Goal: Information Seeking & Learning: Check status

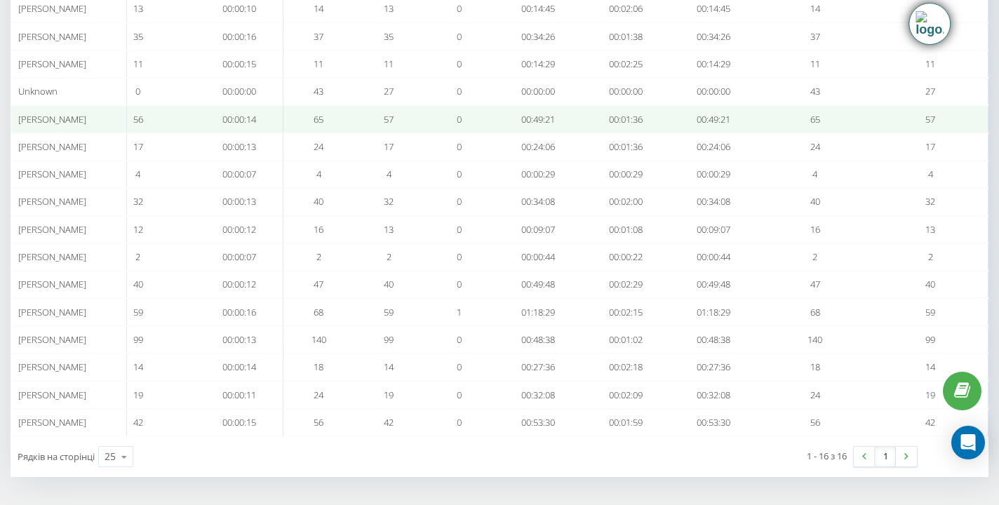
scroll to position [0, 974]
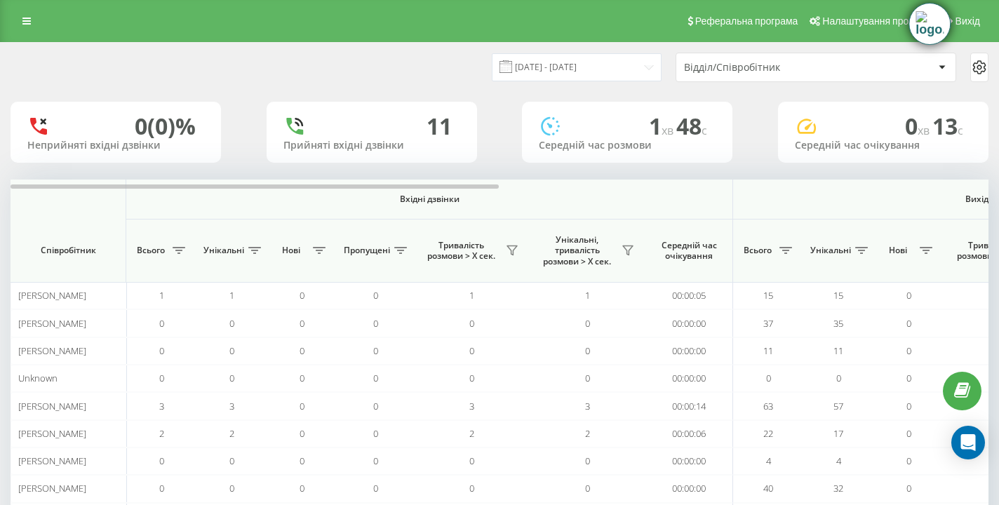
click at [978, 69] on icon at bounding box center [979, 67] width 17 height 17
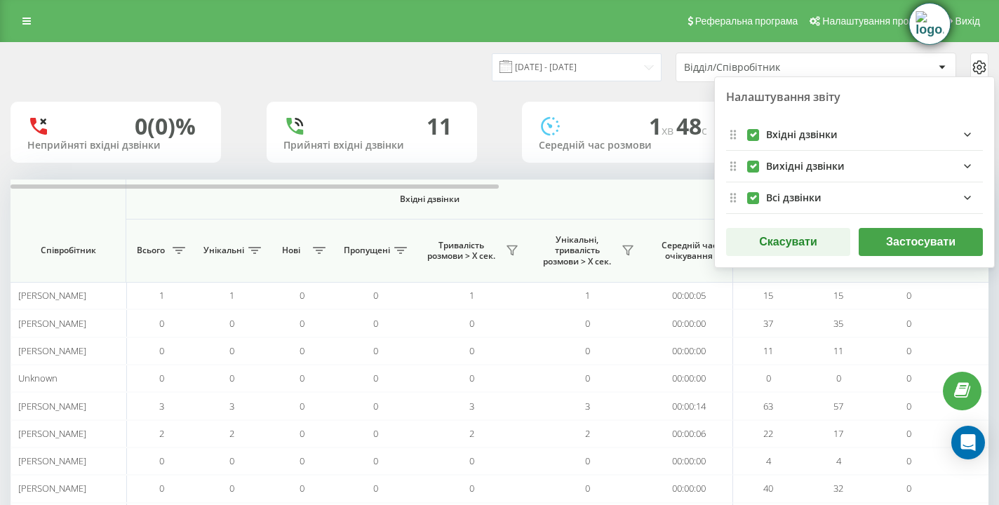
click at [797, 161] on div "Вихідні дзвінки" at bounding box center [805, 167] width 79 height 12
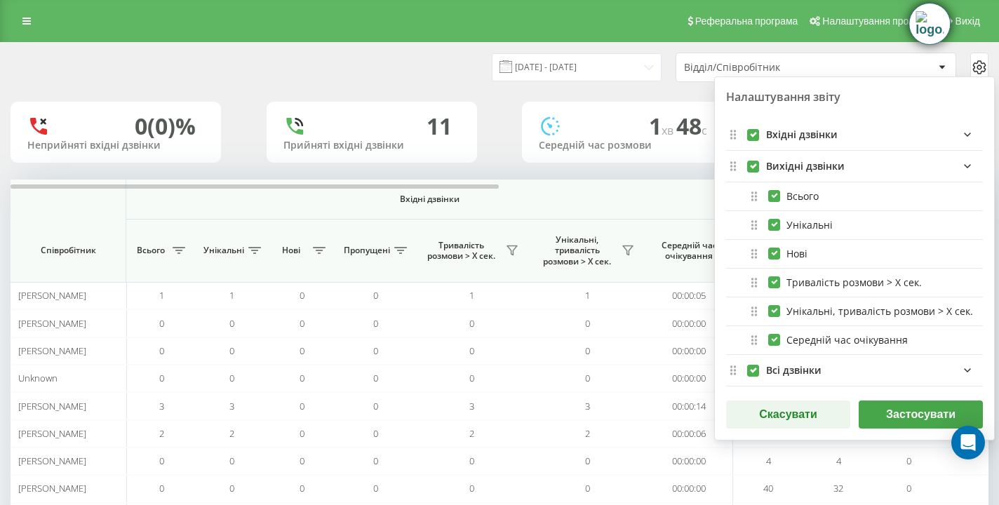
click at [527, 88] on div "[DATE] - [DATE] Відділ/Співробітник Налаштування звіту Вхідні дзвінки Вихідні д…" at bounding box center [499, 67] width 997 height 49
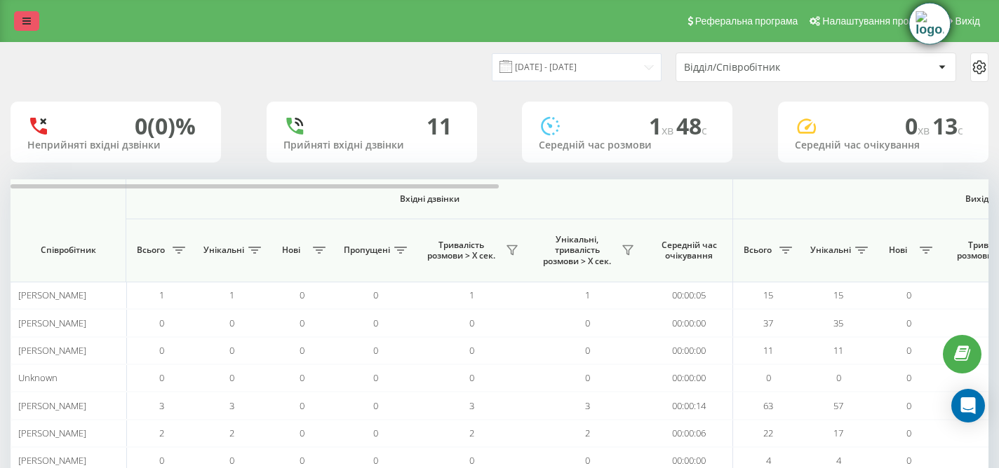
click at [25, 21] on icon at bounding box center [26, 21] width 8 height 10
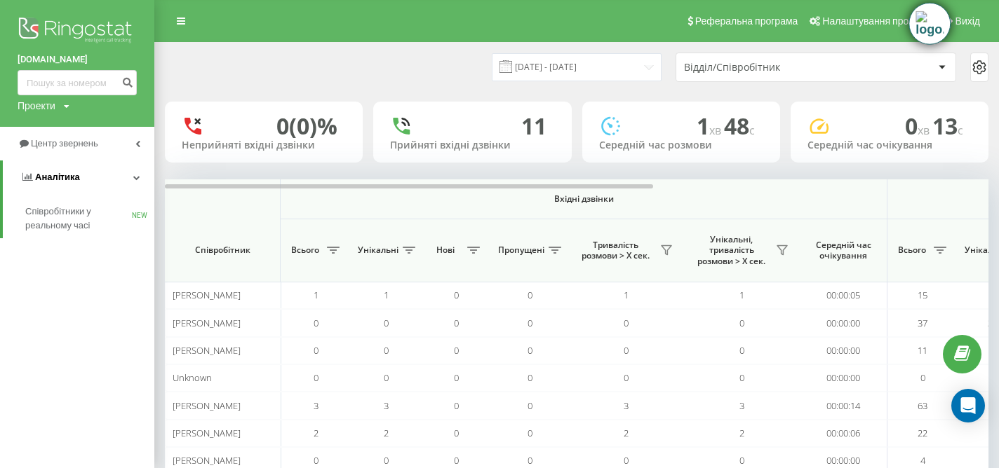
click at [97, 177] on link "Аналiтика" at bounding box center [78, 178] width 151 height 34
click at [97, 177] on link "Аналiтика" at bounding box center [77, 178] width 154 height 34
click at [132, 142] on link "Центр звернень" at bounding box center [77, 144] width 154 height 34
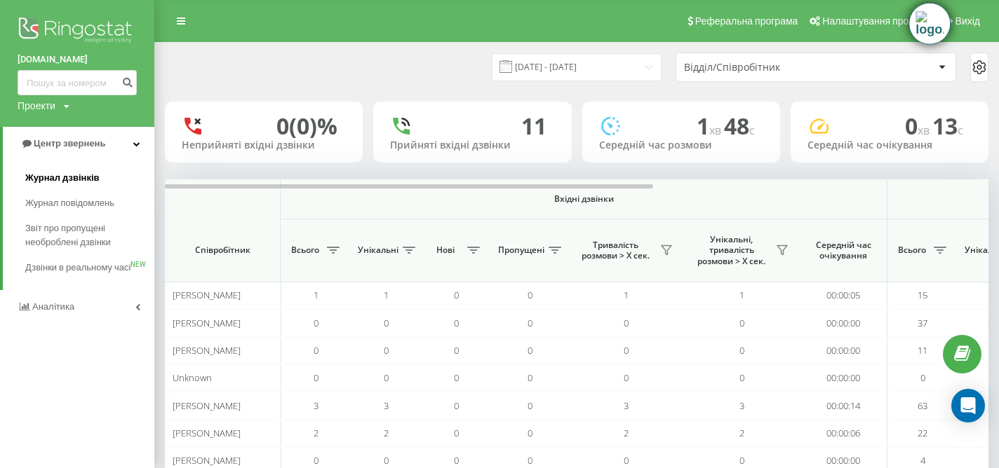
click at [82, 176] on span "Журнал дзвінків" at bounding box center [62, 178] width 74 height 14
click at [83, 182] on span "Журнал дзвінків" at bounding box center [62, 178] width 74 height 14
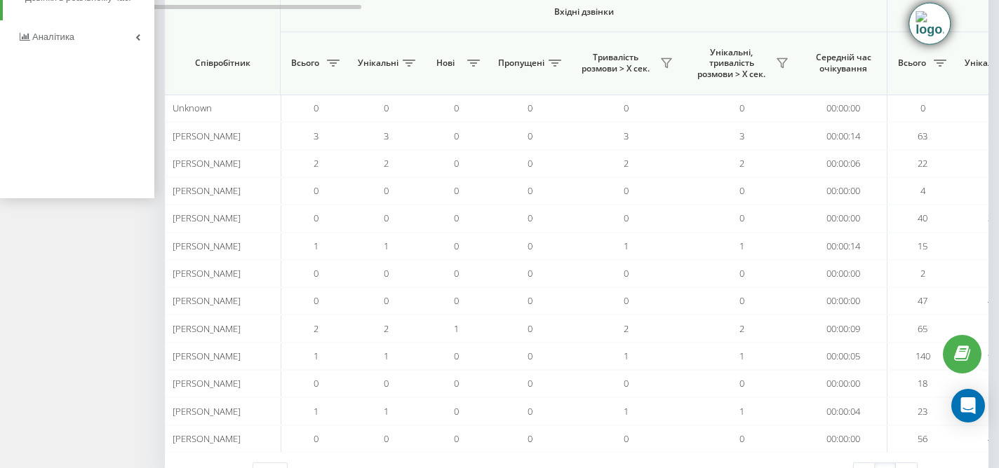
scroll to position [292, 0]
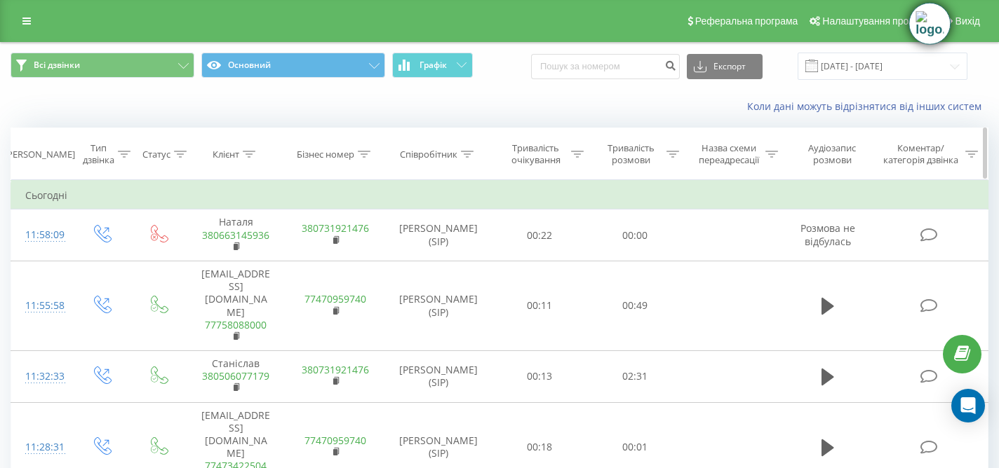
click at [466, 154] on icon at bounding box center [467, 154] width 13 height 7
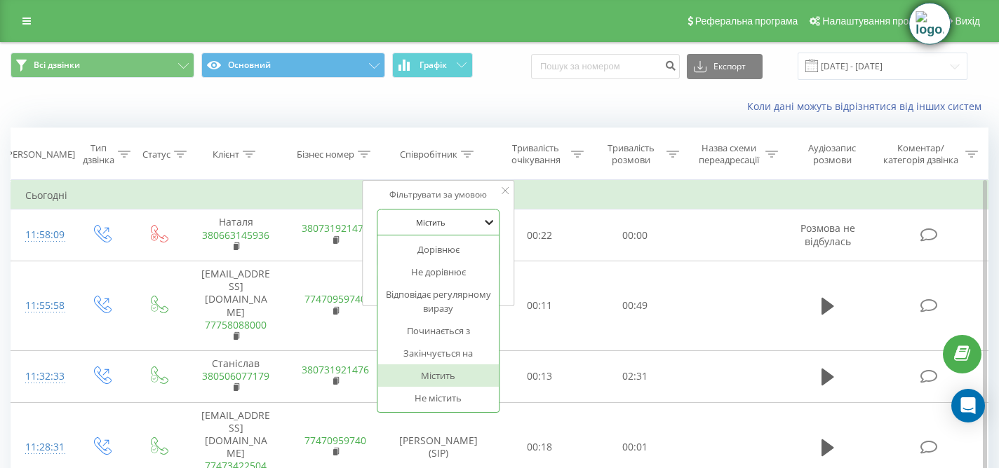
click at [491, 215] on icon at bounding box center [489, 222] width 14 height 14
click at [464, 252] on div "Дорівнює" at bounding box center [438, 249] width 122 height 22
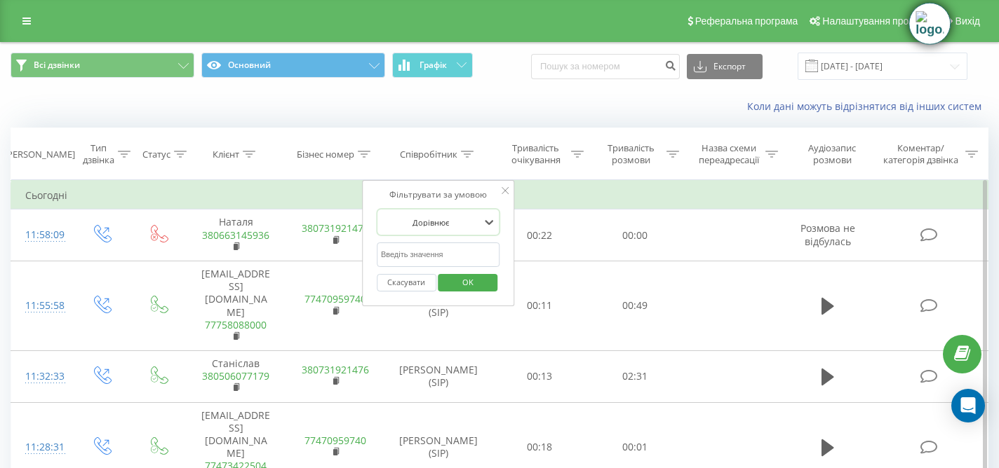
click at [447, 222] on div at bounding box center [431, 222] width 100 height 13
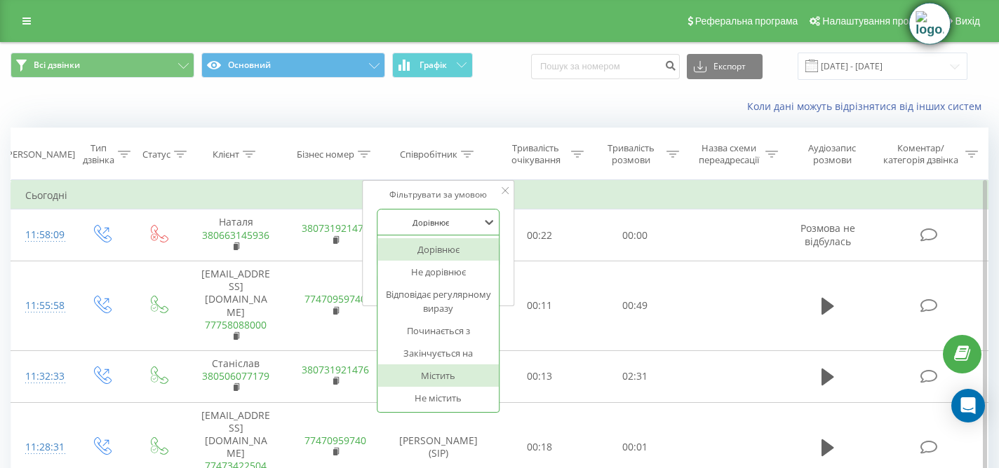
click at [438, 375] on div "Містить" at bounding box center [438, 376] width 122 height 22
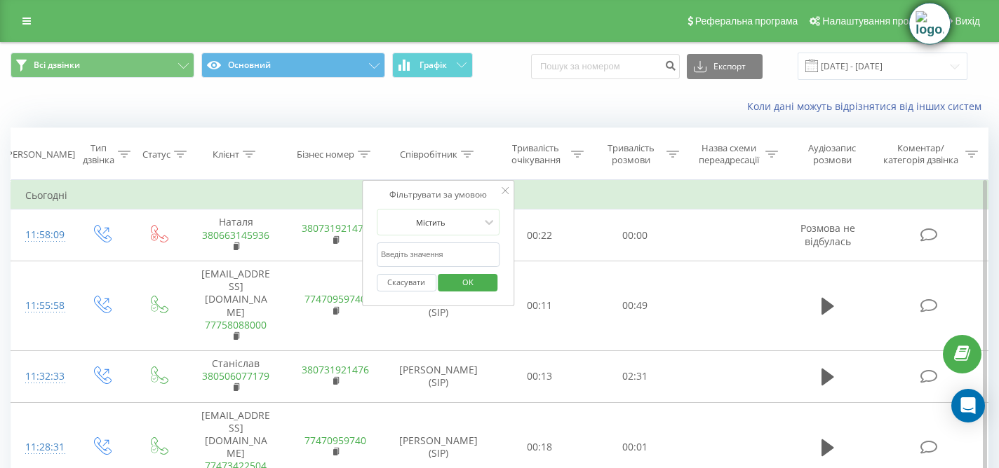
click at [407, 262] on input "text" at bounding box center [438, 255] width 123 height 25
type input "Олена"
click at [474, 280] on span "OK" at bounding box center [467, 282] width 39 height 22
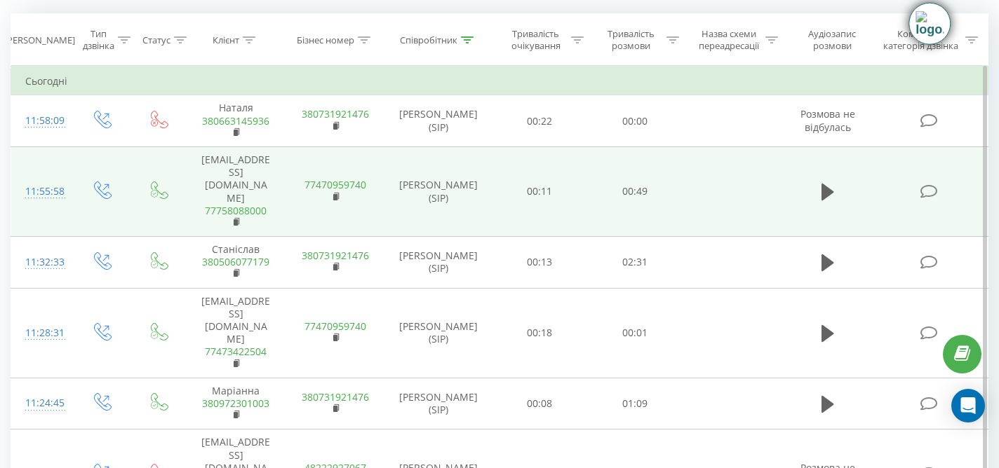
scroll to position [116, 0]
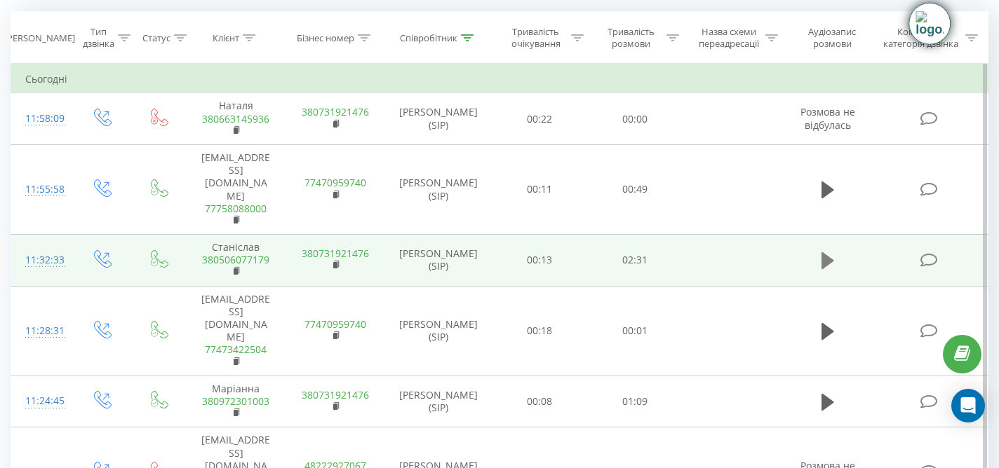
click at [820, 250] on button at bounding box center [827, 260] width 21 height 21
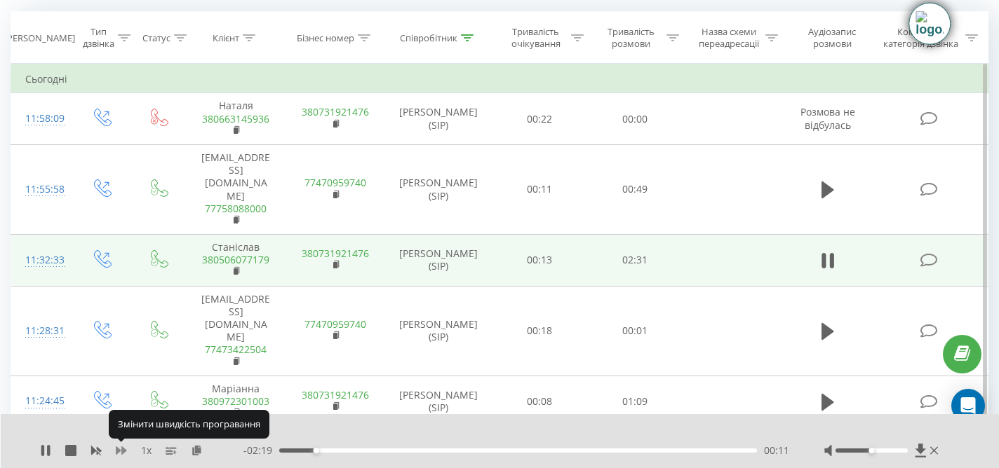
click at [121, 449] on icon at bounding box center [121, 450] width 11 height 11
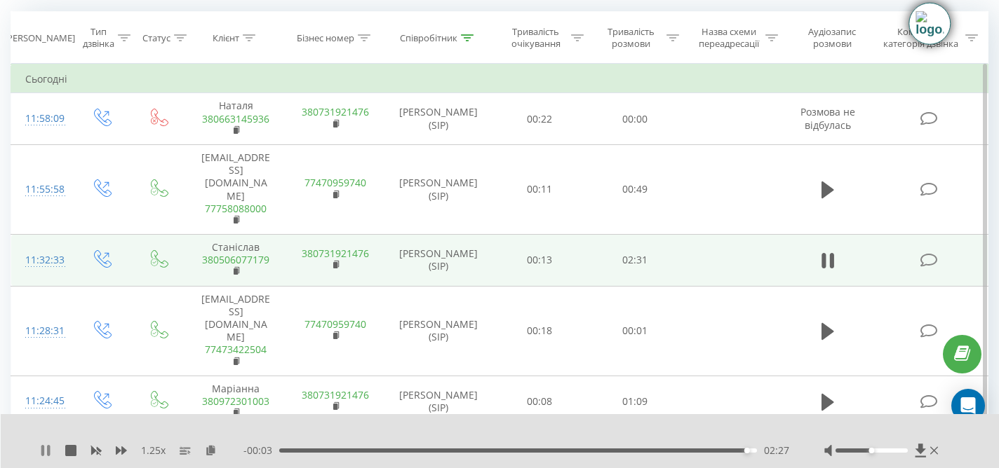
click at [44, 450] on icon at bounding box center [45, 450] width 11 height 11
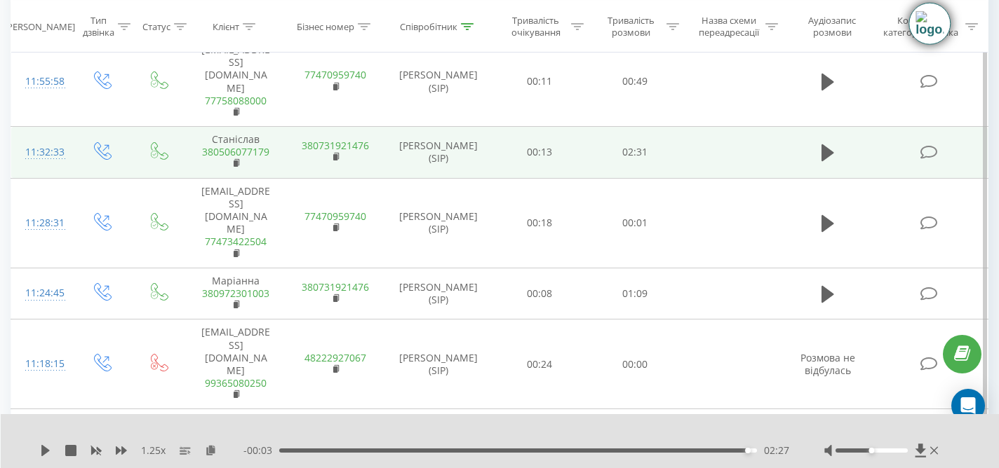
scroll to position [241, 0]
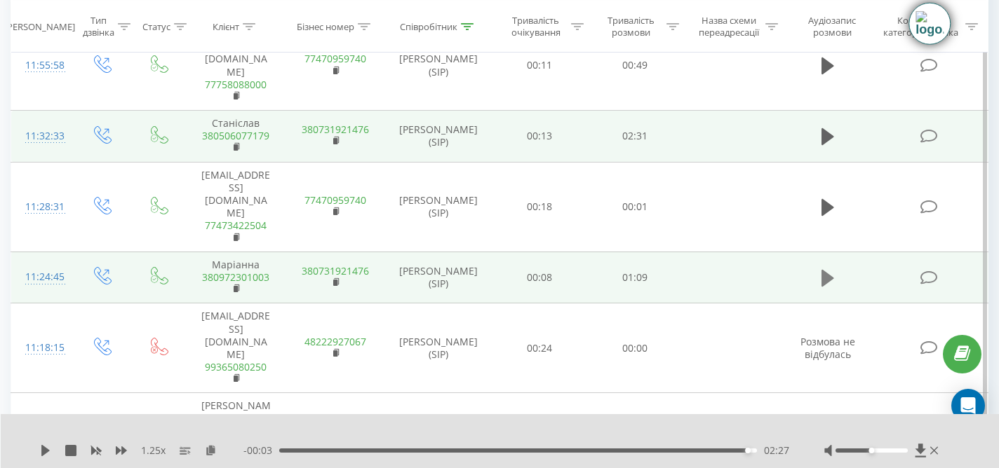
click at [825, 270] on icon at bounding box center [827, 278] width 13 height 17
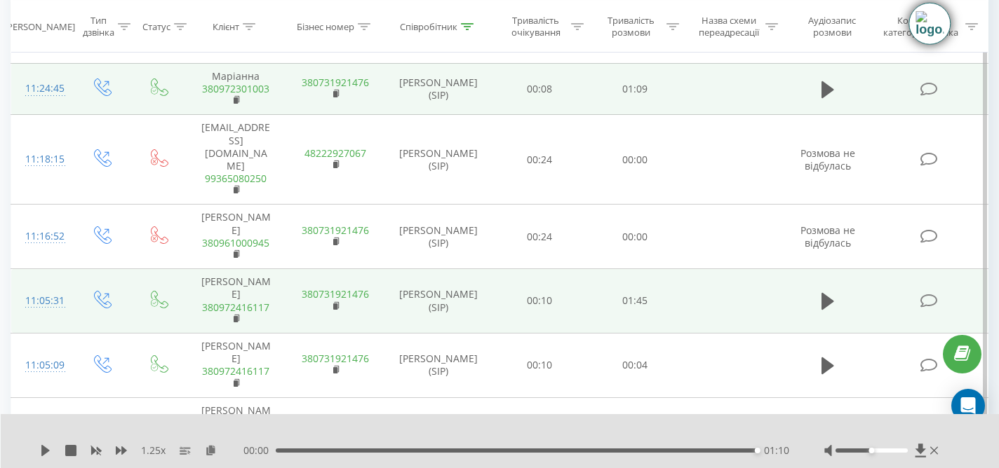
scroll to position [433, 0]
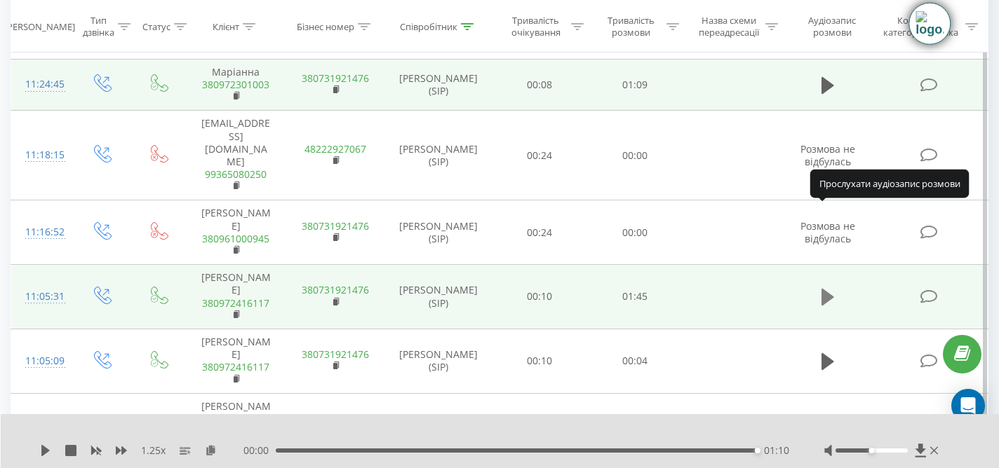
click at [824, 289] on icon at bounding box center [827, 297] width 13 height 17
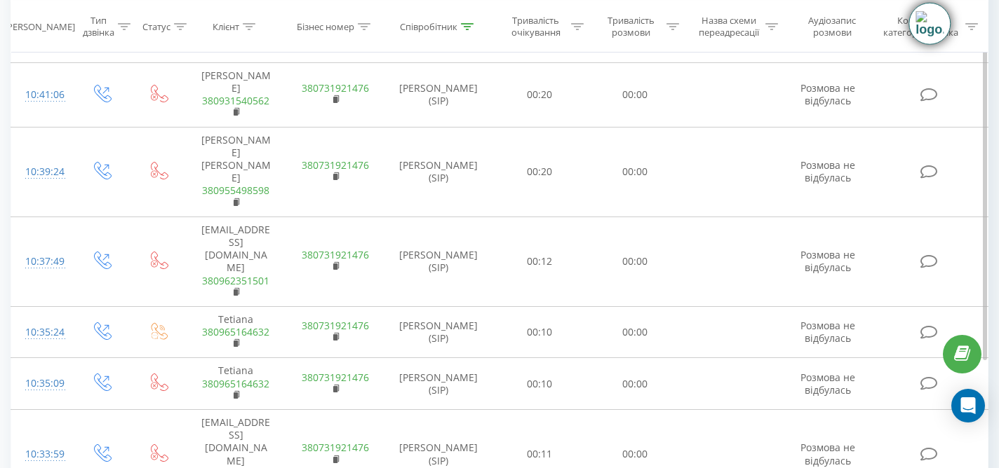
scroll to position [1278, 0]
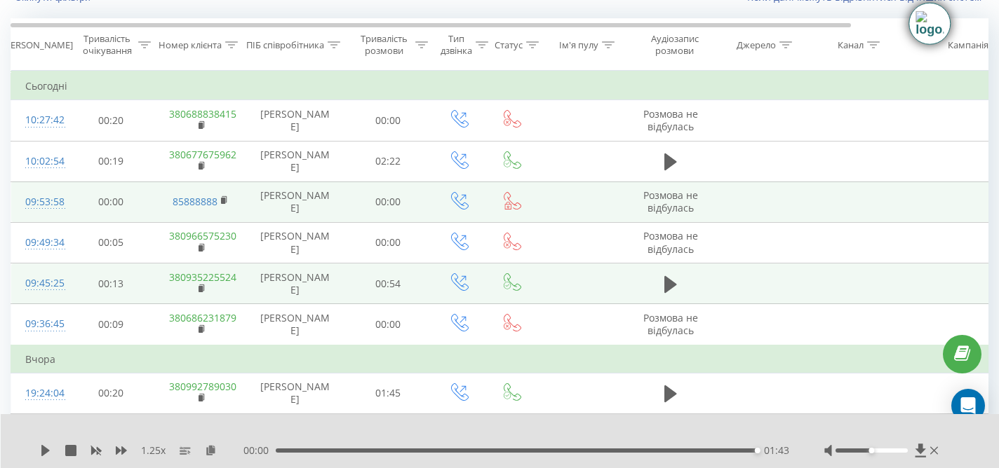
scroll to position [110, 0]
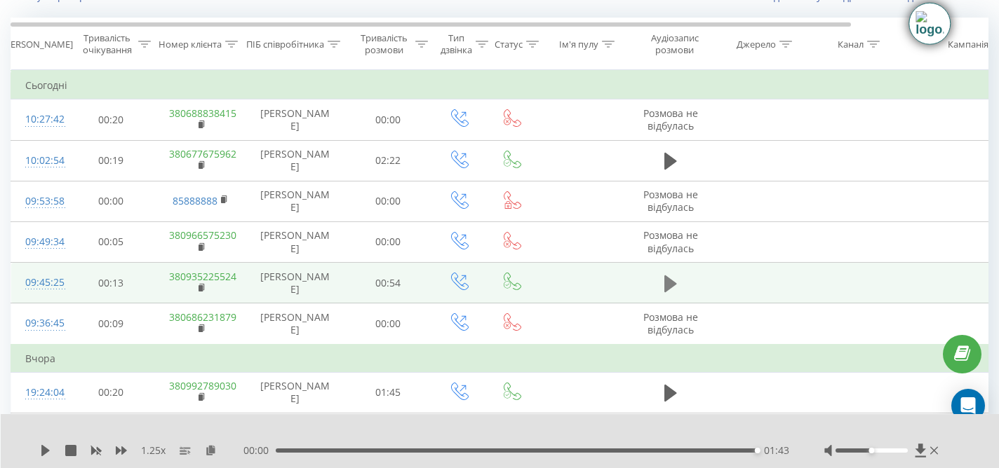
click at [669, 285] on icon at bounding box center [670, 283] width 13 height 17
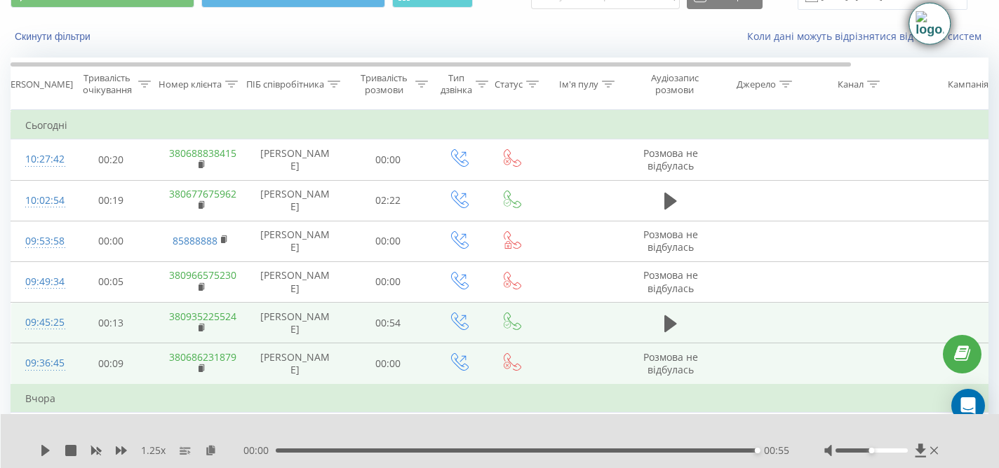
scroll to position [67, 0]
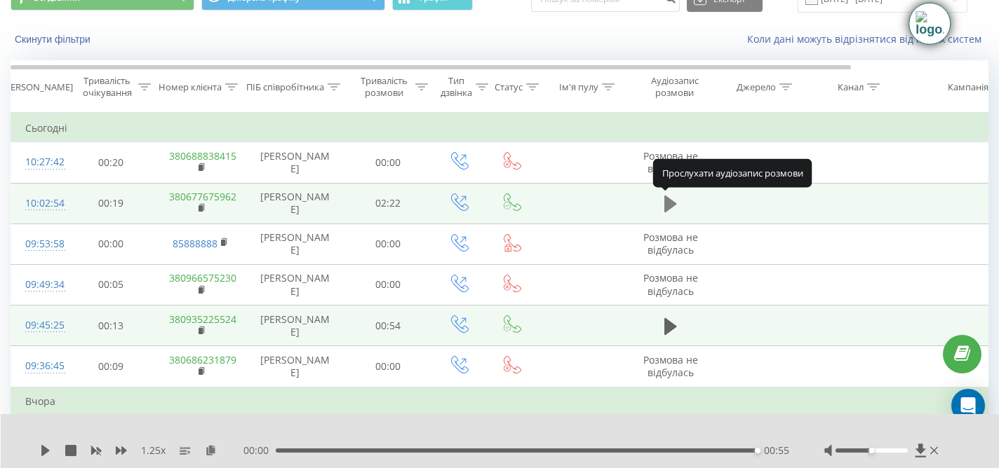
click at [666, 200] on icon at bounding box center [670, 204] width 13 height 17
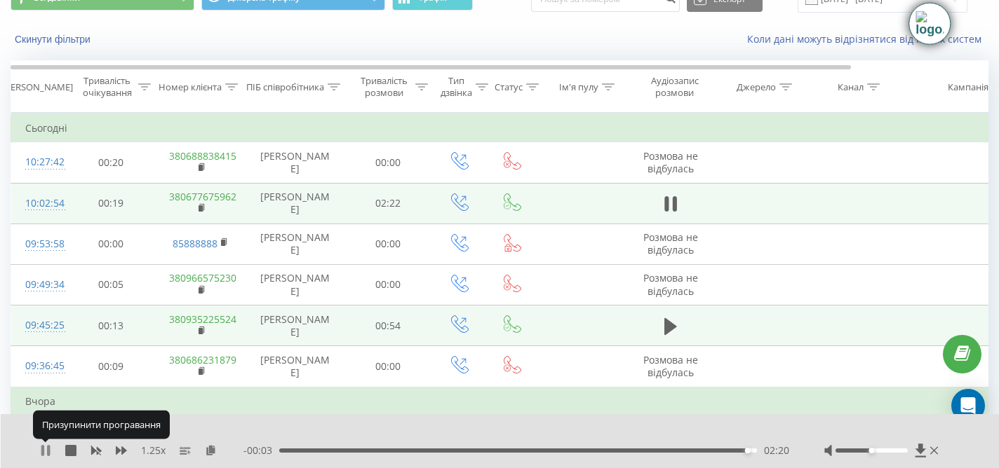
click at [43, 450] on icon at bounding box center [42, 450] width 3 height 11
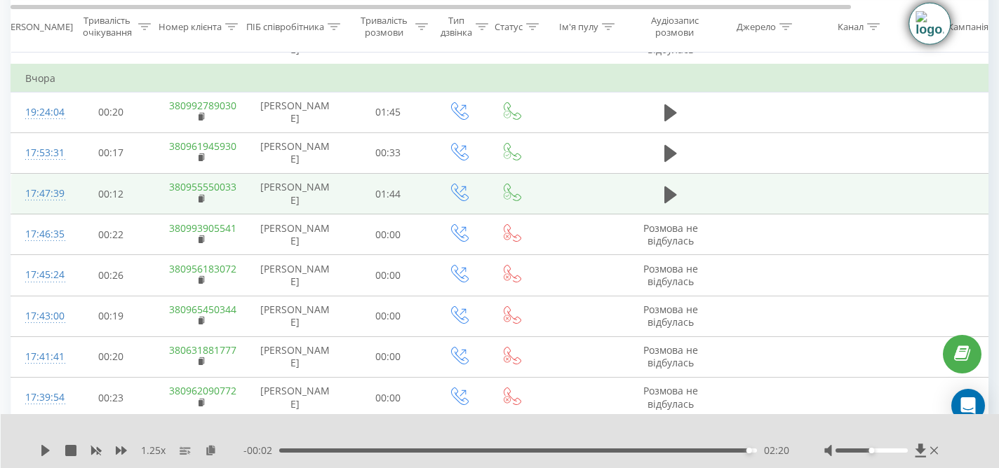
scroll to position [393, 0]
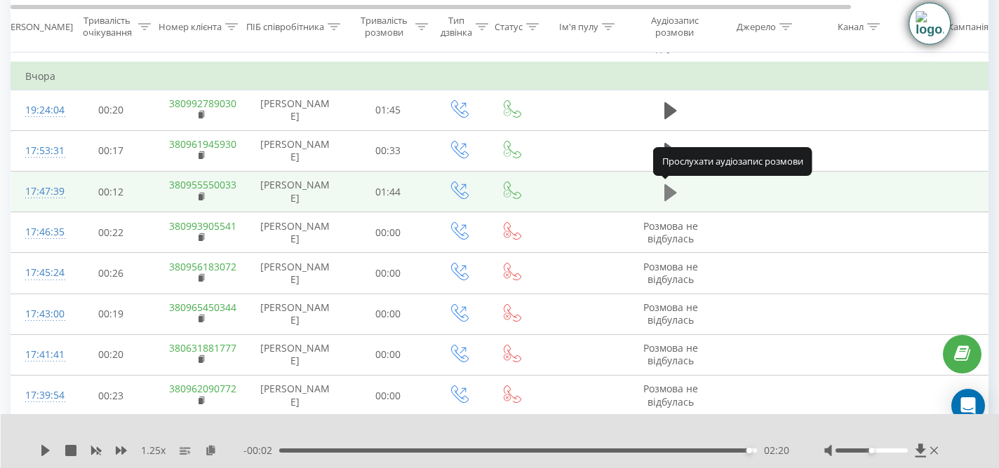
click at [668, 193] on icon at bounding box center [670, 192] width 13 height 17
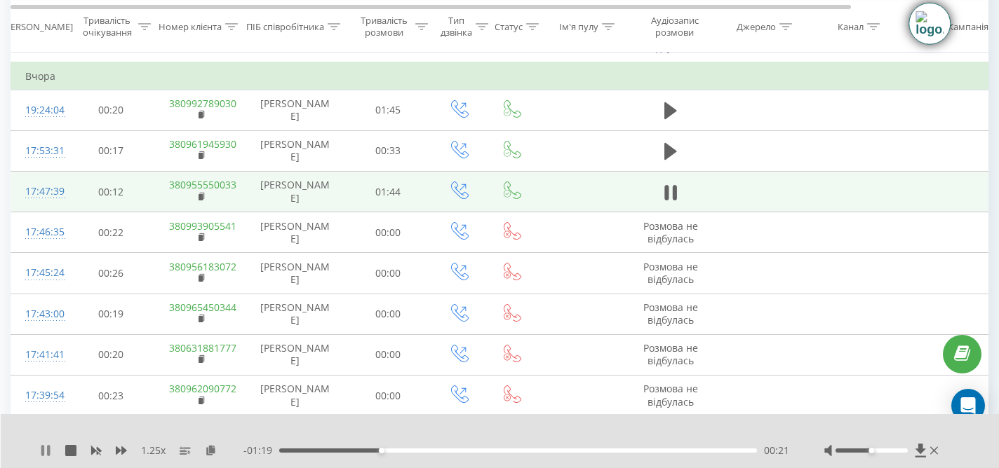
click at [45, 452] on icon at bounding box center [45, 450] width 11 height 11
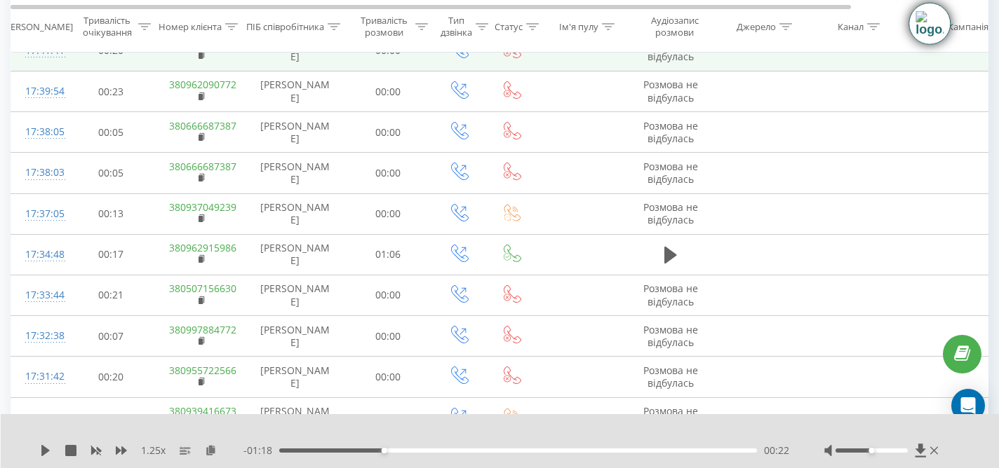
scroll to position [706, 0]
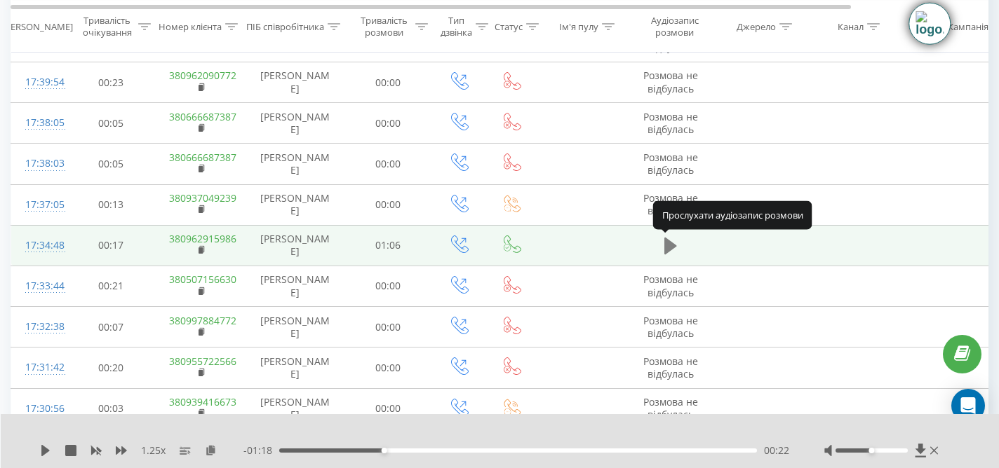
click at [673, 247] on icon at bounding box center [670, 246] width 13 height 17
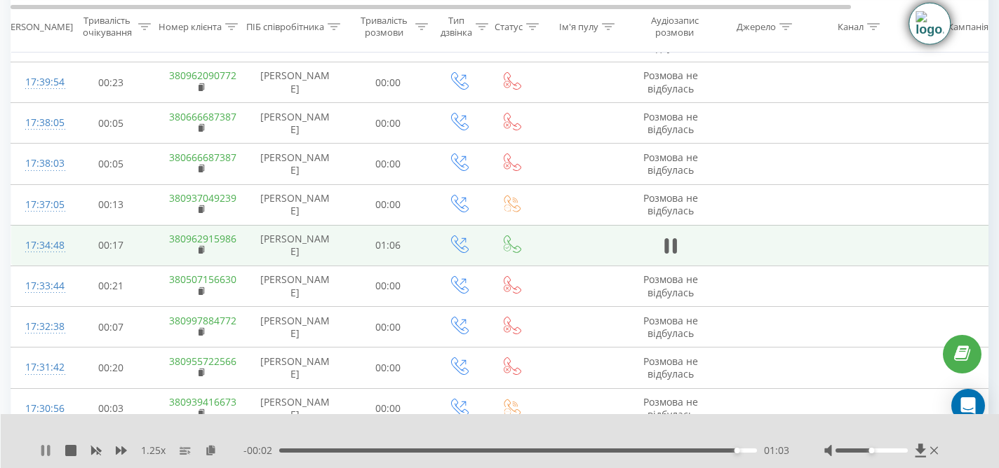
click at [47, 447] on icon at bounding box center [48, 450] width 3 height 11
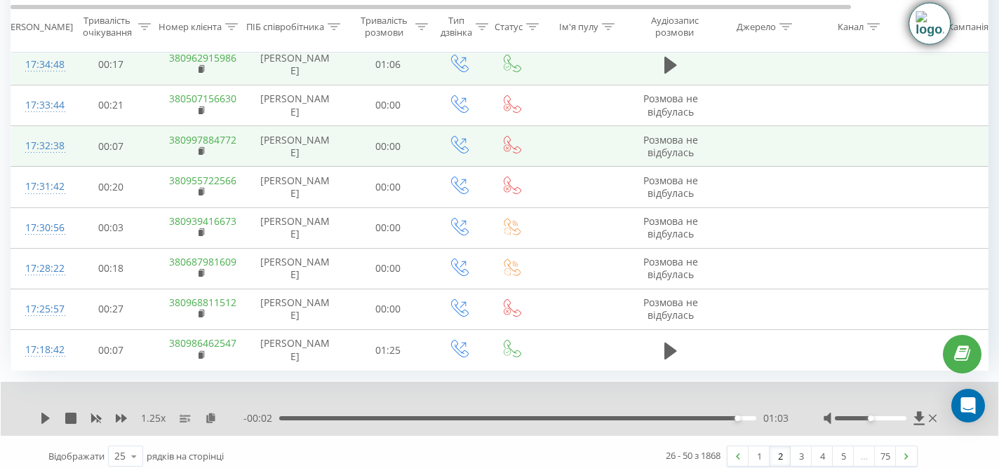
scroll to position [896, 0]
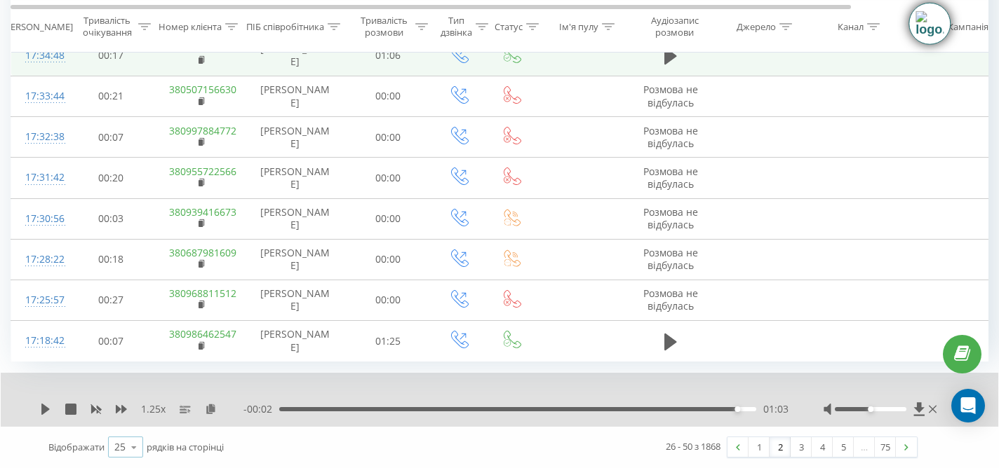
click at [135, 445] on icon at bounding box center [133, 447] width 21 height 27
click at [128, 427] on span "100" at bounding box center [122, 427] width 17 height 13
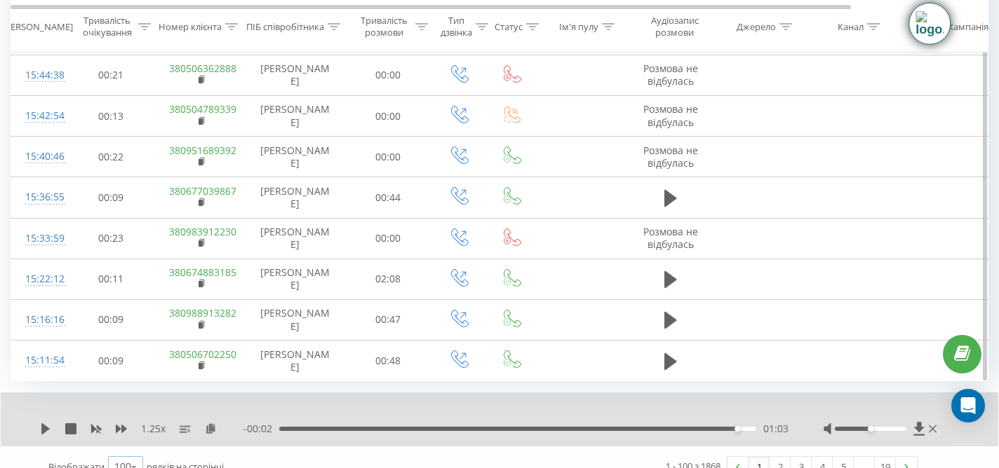
scroll to position [3958, 0]
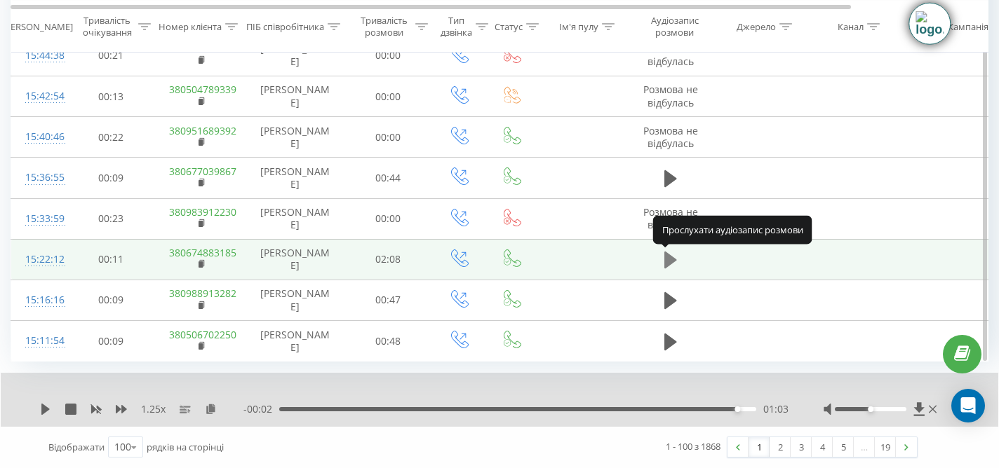
click at [668, 259] on icon at bounding box center [670, 260] width 13 height 17
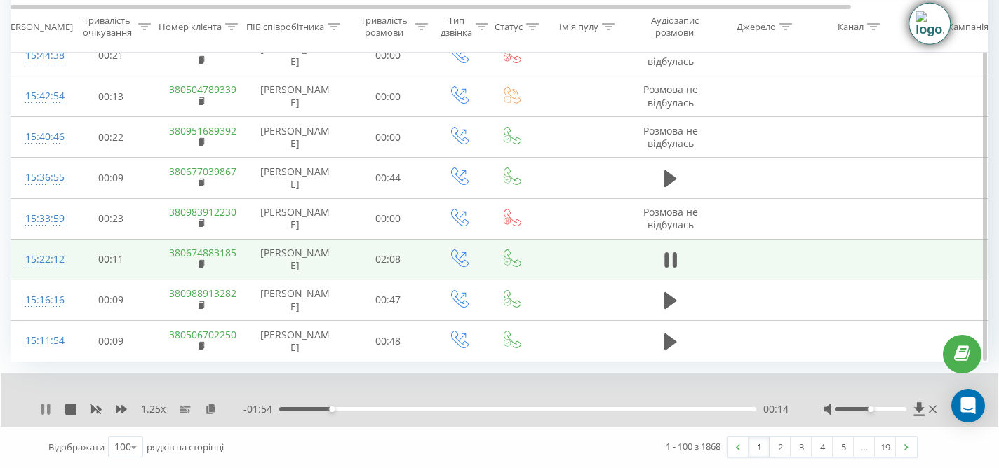
click at [46, 410] on icon at bounding box center [45, 409] width 11 height 11
click at [782, 452] on link "2" at bounding box center [779, 448] width 21 height 20
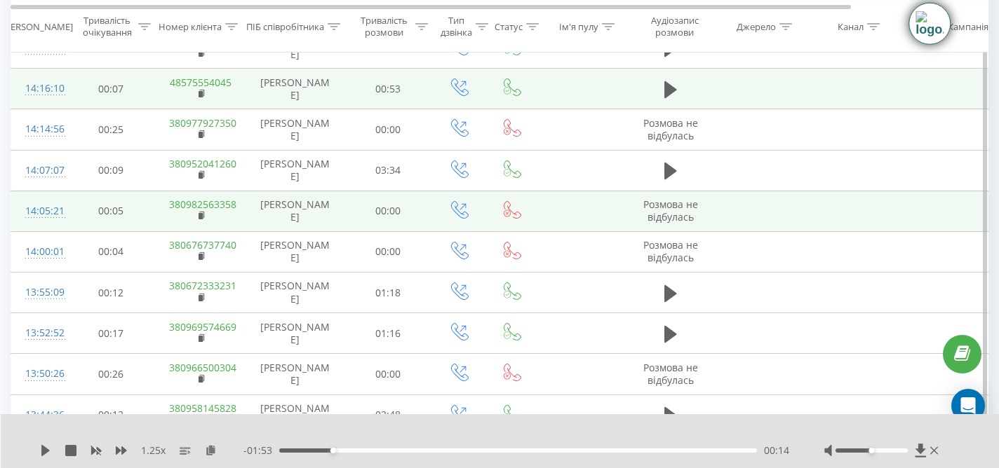
scroll to position [303, 0]
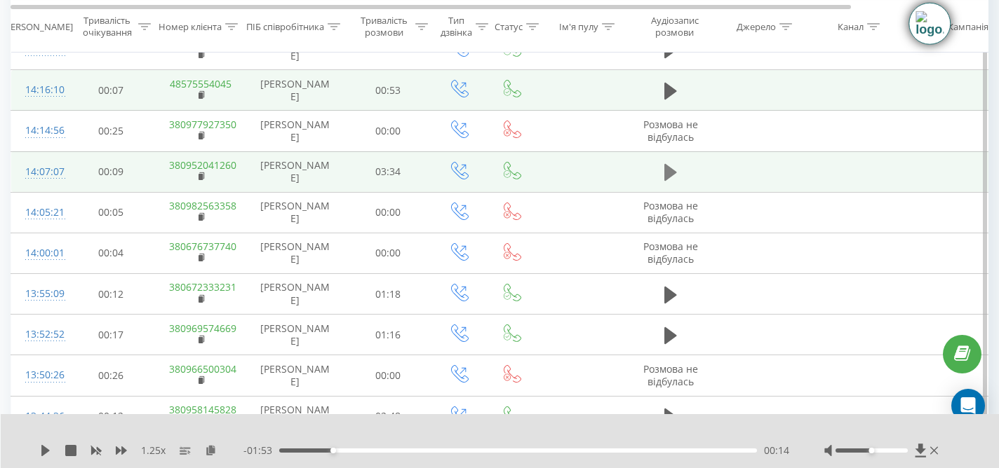
click at [669, 172] on icon at bounding box center [670, 172] width 13 height 17
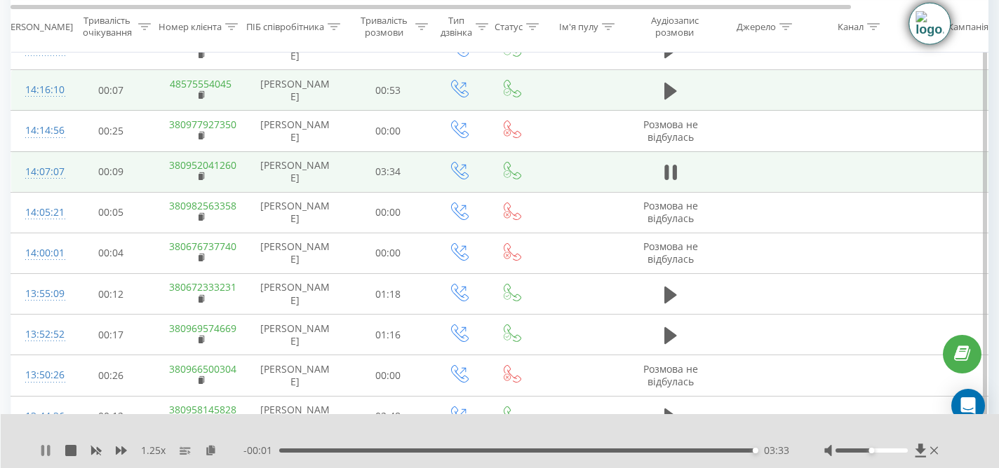
click at [46, 451] on icon at bounding box center [45, 450] width 11 height 11
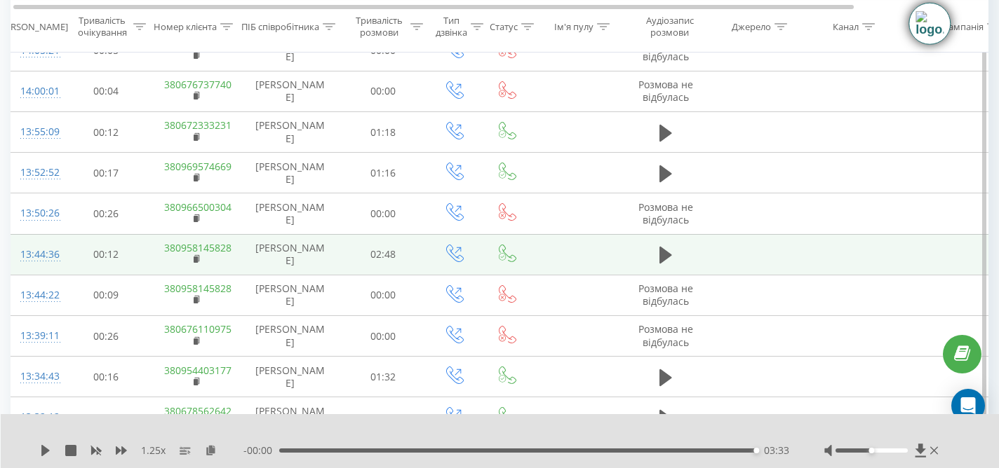
scroll to position [0, 0]
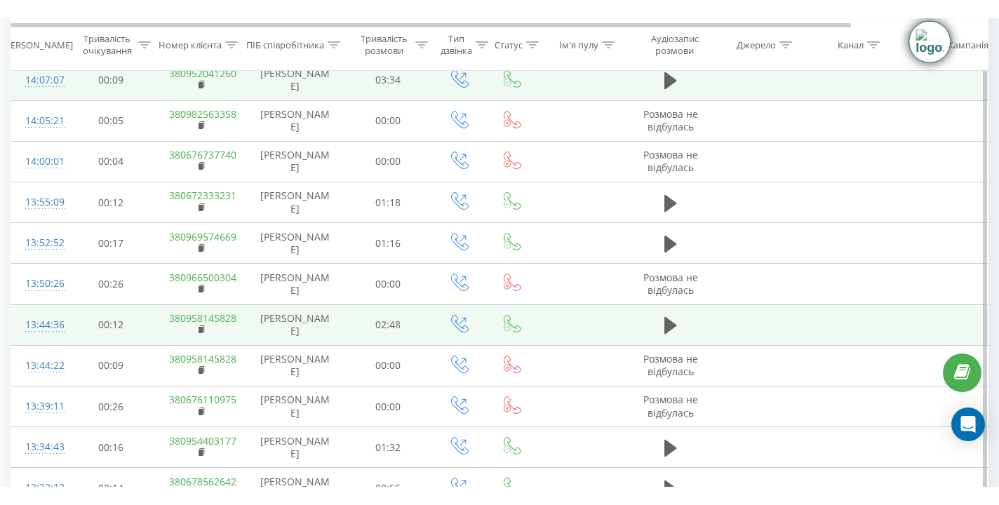
scroll to position [3904, 0]
